Goal: Transaction & Acquisition: Purchase product/service

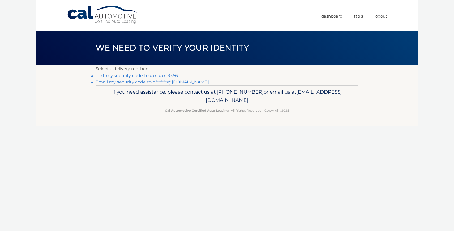
click at [158, 76] on link "Text my security code to xxx-xxx-9356" at bounding box center [137, 75] width 82 height 5
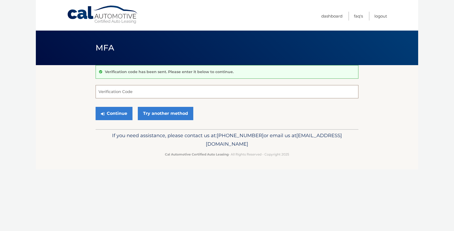
click at [124, 88] on input "Verification Code" at bounding box center [227, 91] width 263 height 13
paste input "806893"
type input "806893"
click at [121, 113] on button "Continue" at bounding box center [114, 113] width 37 height 13
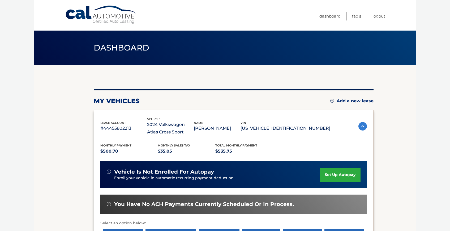
scroll to position [95, 0]
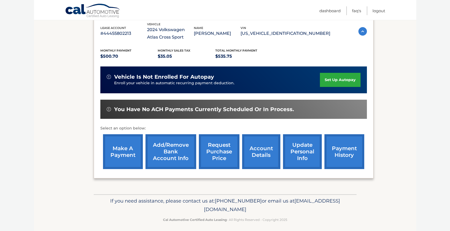
click at [125, 154] on link "make a payment" at bounding box center [123, 151] width 40 height 35
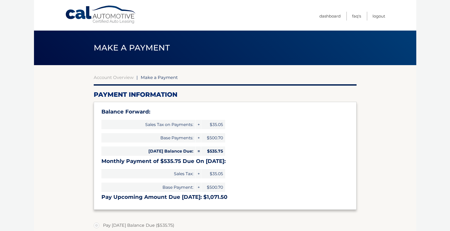
select select "MDJhNTE1YTctMDdjMC00ODliLWFiZmItNmYxNTJkOTE4NzNh"
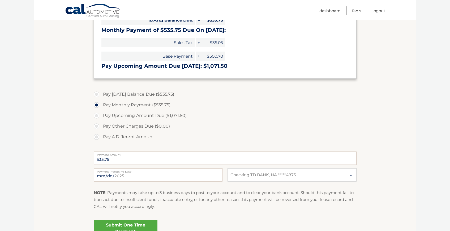
scroll to position [145, 0]
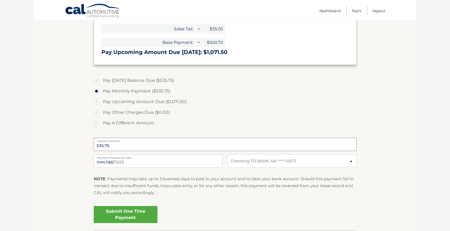
click at [115, 143] on input "535.75" at bounding box center [225, 144] width 263 height 13
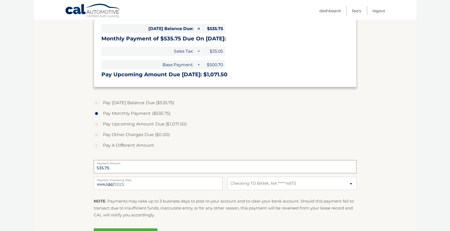
scroll to position [120, 0]
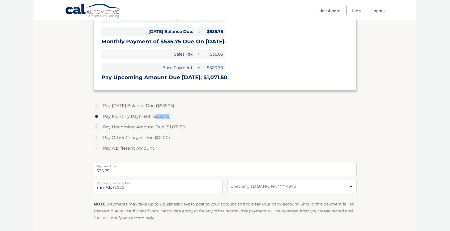
drag, startPoint x: 169, startPoint y: 117, endPoint x: 157, endPoint y: 118, distance: 11.7
click at [157, 118] on label "Pay Monthly Payment ($535.75)" at bounding box center [225, 116] width 263 height 11
copy label "535.75"
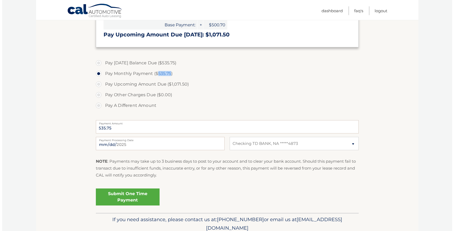
scroll to position [185, 0]
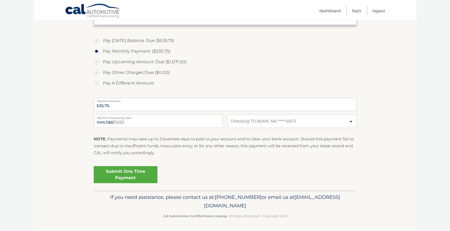
click at [137, 177] on link "Submit One Time Payment" at bounding box center [126, 174] width 64 height 17
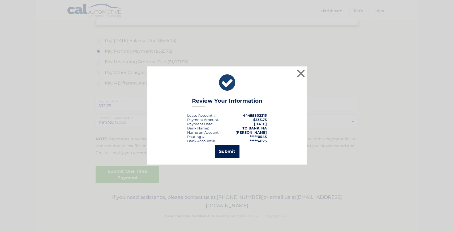
click at [234, 153] on button "Submit" at bounding box center [227, 151] width 25 height 13
